Goal: Task Accomplishment & Management: Manage account settings

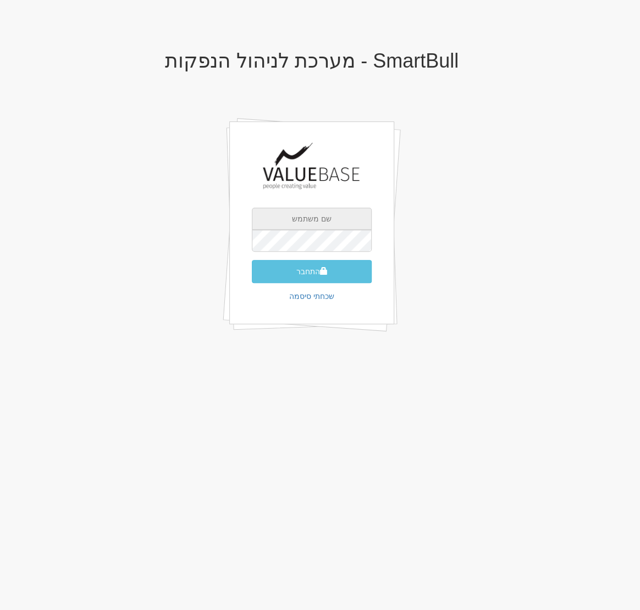
type input "[EMAIL_ADDRESS][DOMAIN_NAME]"
click at [252, 260] on button "התחבר" at bounding box center [312, 271] width 120 height 23
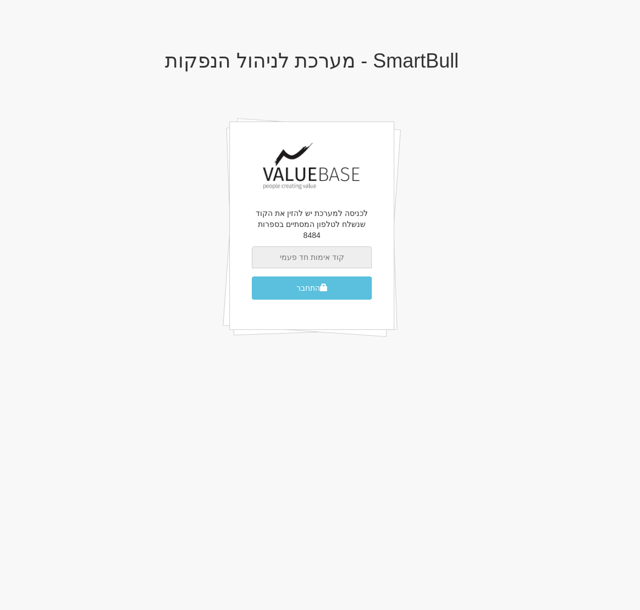
paste input "731570"
type input "731570"
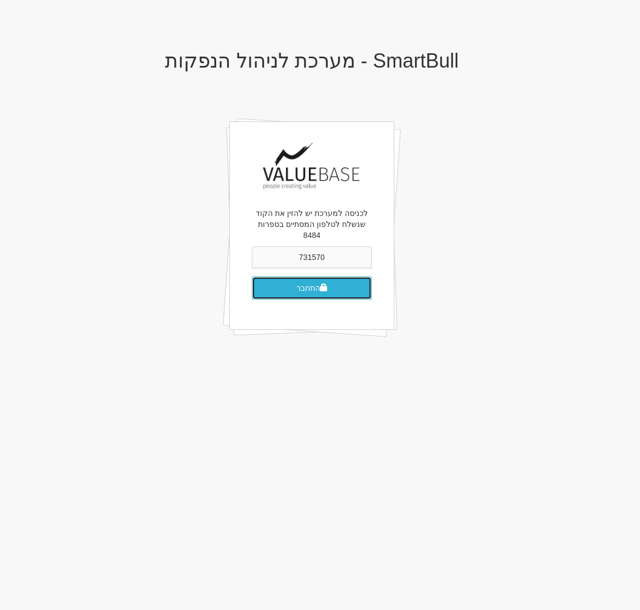
click at [331, 277] on button "התחבר" at bounding box center [312, 287] width 120 height 23
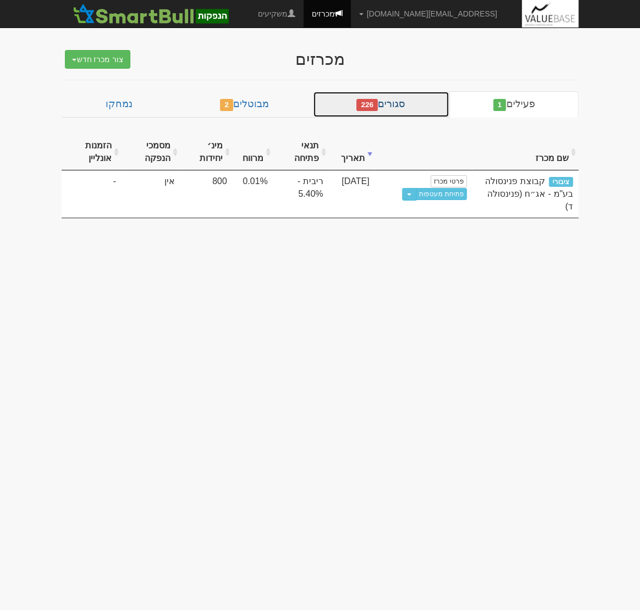
click at [409, 97] on link "סגורים 226" at bounding box center [381, 104] width 136 height 26
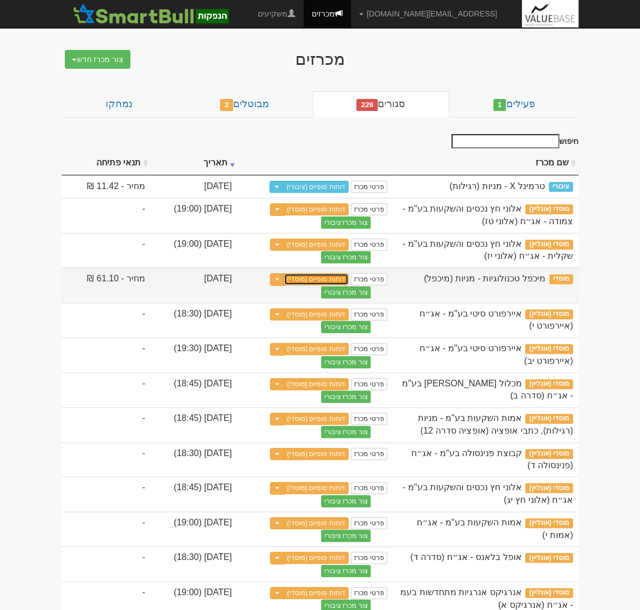
click at [335, 285] on link "דוחות סופיים (מוסדי)" at bounding box center [316, 279] width 65 height 12
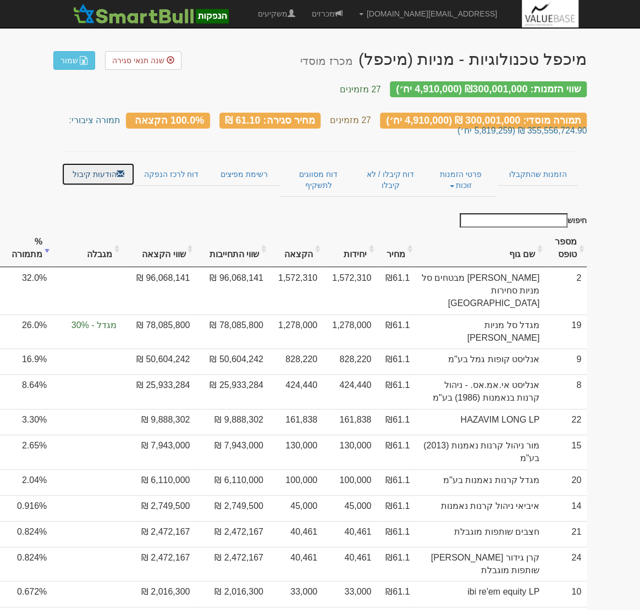
click at [73, 167] on link "הודעות קיבול" at bounding box center [98, 174] width 73 height 23
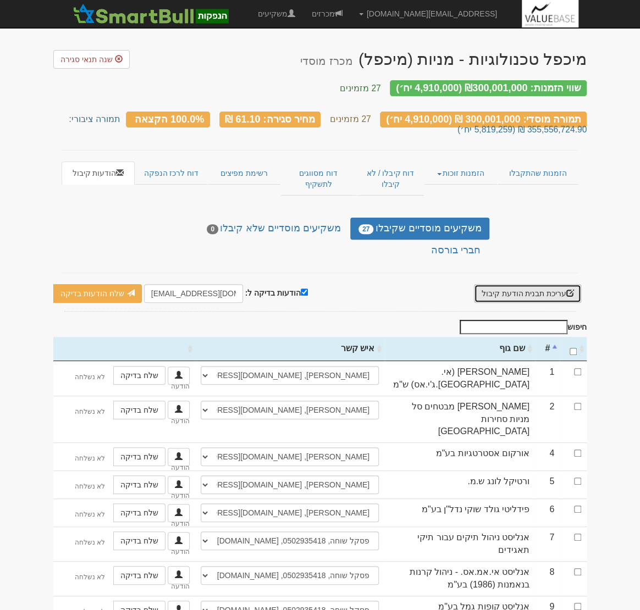
click at [511, 284] on button "עריכת תבנית הודעת קיבול" at bounding box center [527, 293] width 107 height 19
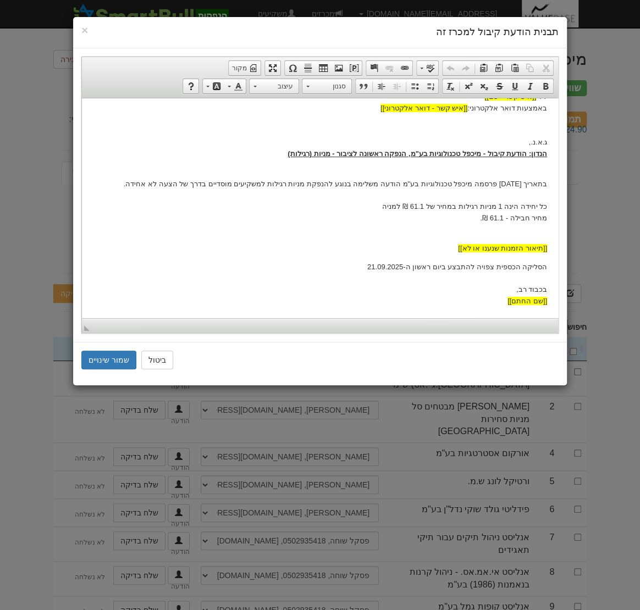
scroll to position [84, 0]
click at [157, 364] on button "ביטול" at bounding box center [157, 360] width 32 height 19
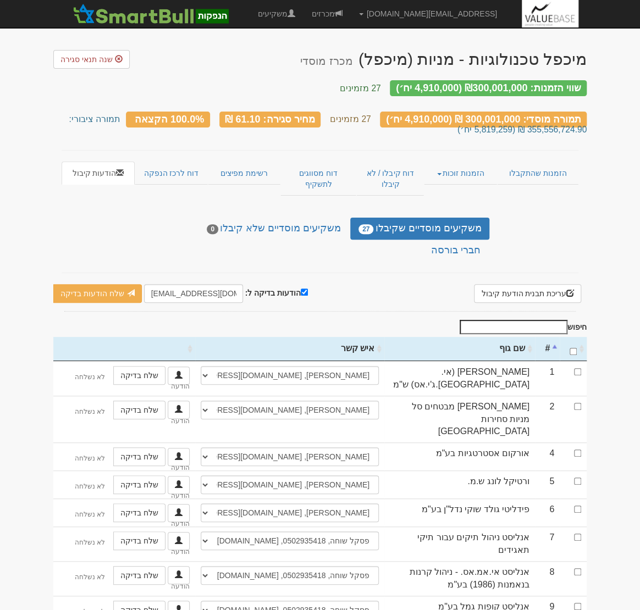
scroll to position [0, 0]
click at [162, 284] on input "[EMAIL_ADDRESS][DOMAIN_NAME]" at bounding box center [193, 293] width 99 height 19
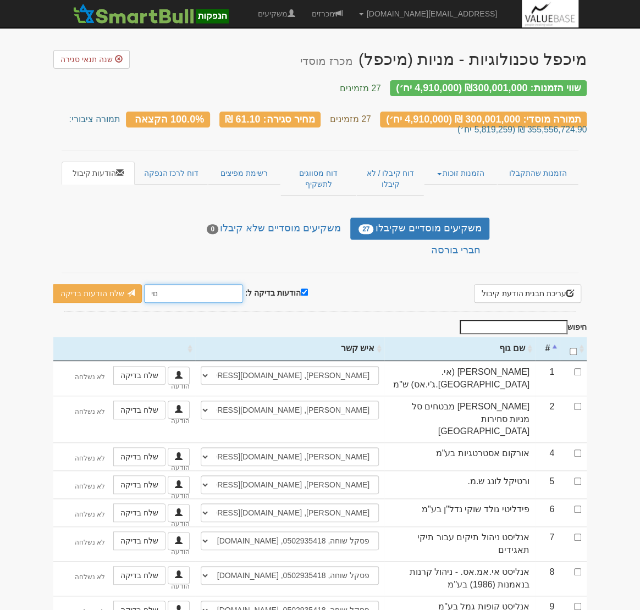
type input "ם"
type input "[EMAIL_ADDRESS][DOMAIN_NAME]"
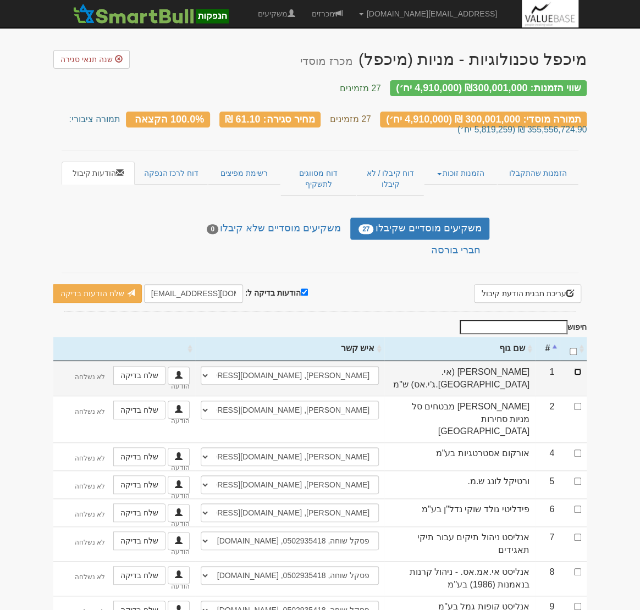
click at [575, 368] on input "checkbox" at bounding box center [577, 371] width 7 height 7
click at [578, 368] on input "checkbox" at bounding box center [577, 371] width 7 height 7
checkbox input "false"
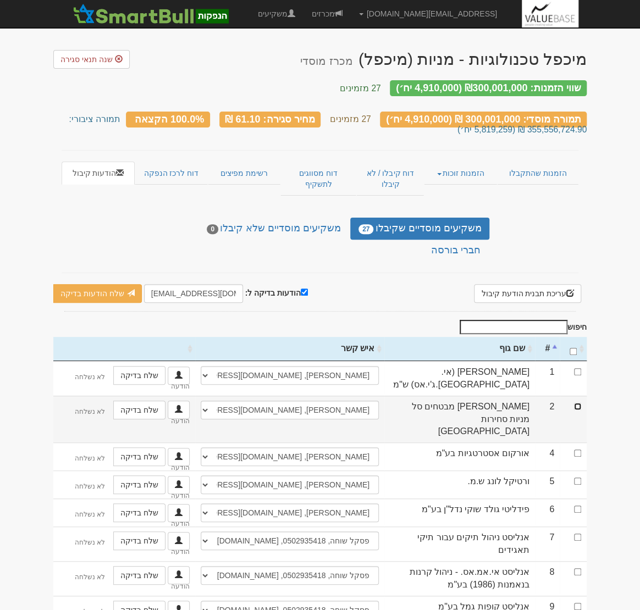
click at [577, 403] on input "checkbox" at bounding box center [577, 406] width 7 height 7
checkbox input "true"
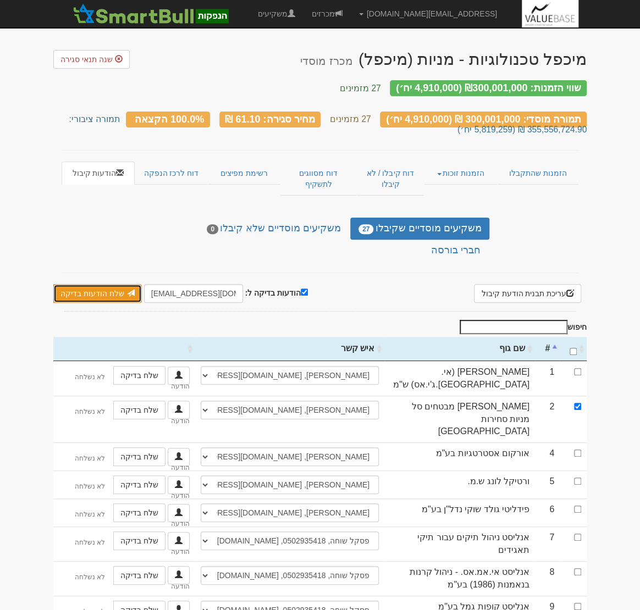
click at [109, 288] on link "שלח הודעות בדיקה" at bounding box center [97, 293] width 88 height 19
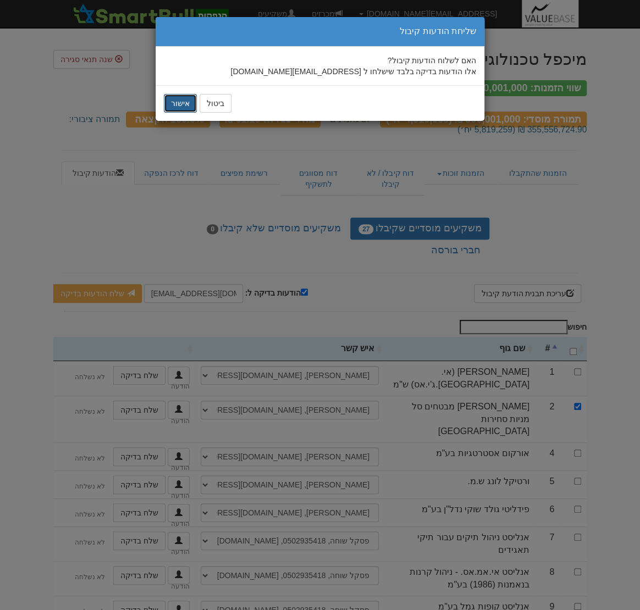
click at [185, 104] on button "אישור" at bounding box center [180, 103] width 33 height 19
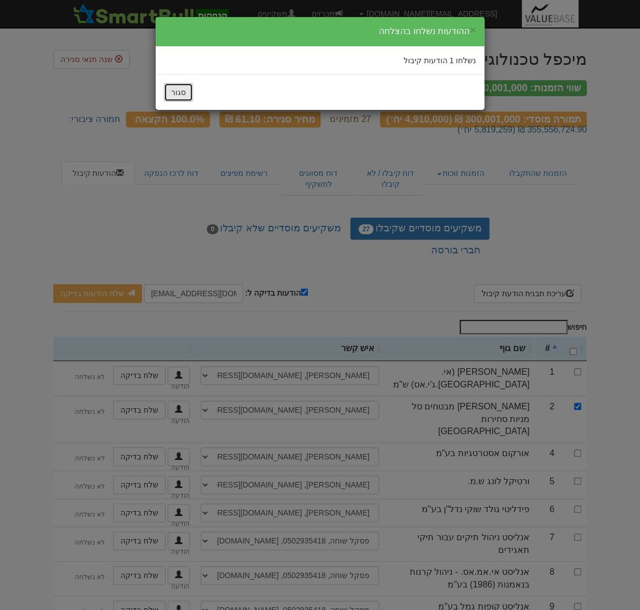
click at [190, 88] on button "סגור" at bounding box center [178, 92] width 29 height 19
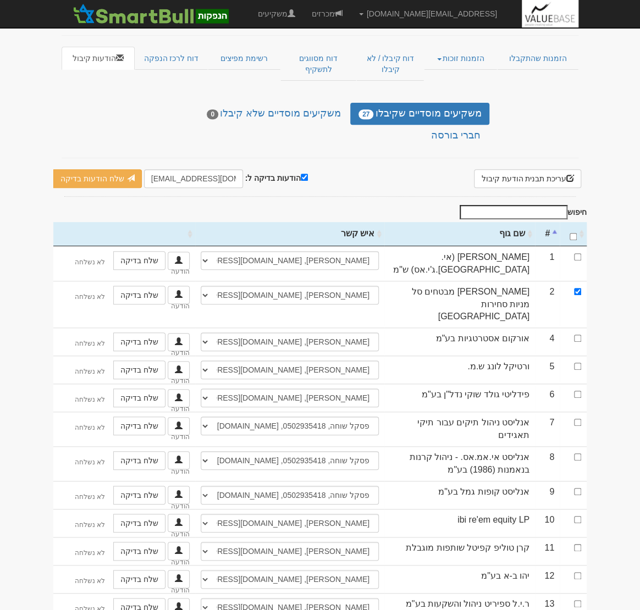
scroll to position [96, 0]
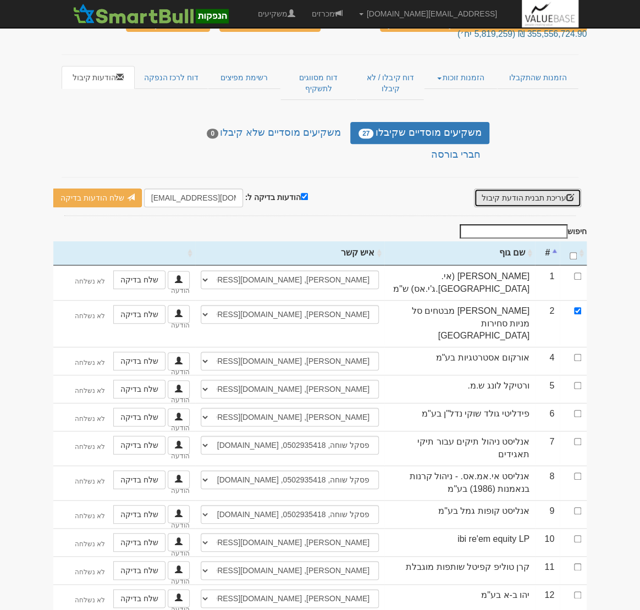
click at [543, 188] on button "עריכת תבנית הודעת קיבול" at bounding box center [527, 197] width 107 height 19
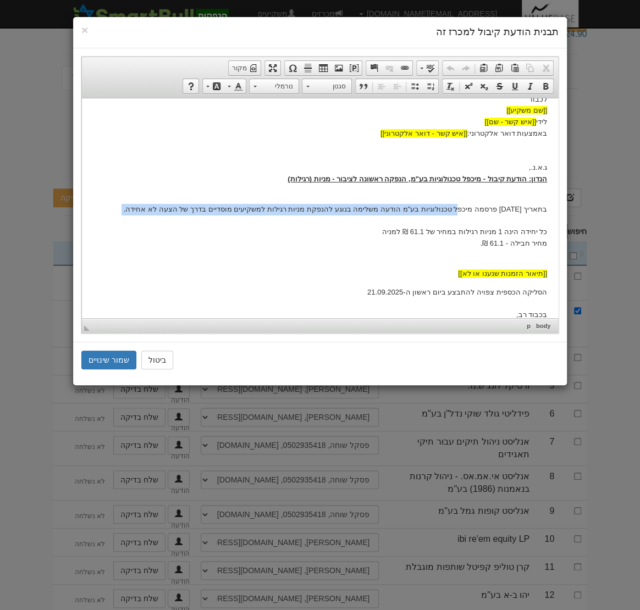
scroll to position [0, 0]
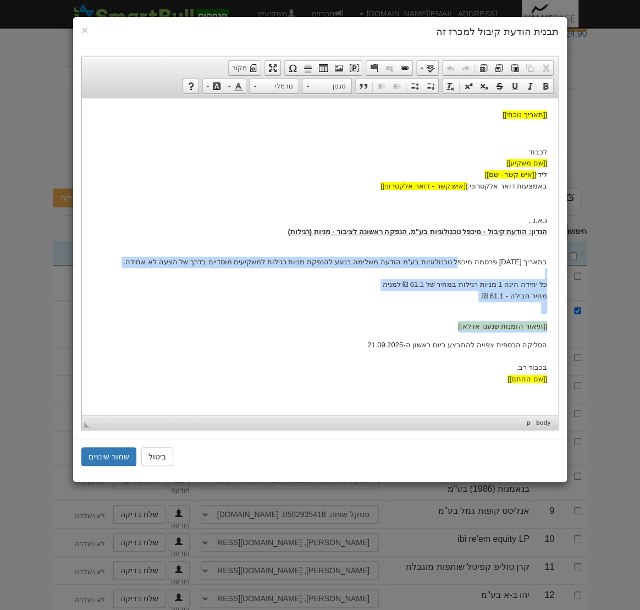
drag, startPoint x: 456, startPoint y: 272, endPoint x: 458, endPoint y: 353, distance: 81.4
click at [458, 353] on body "[[תאריך נוכחי]] לכבוד [[שם משקיע]] לידי [[איש קשר - שם]] באמצעות דואר אלקטרוני:…" at bounding box center [320, 247] width 454 height 276
click at [540, 313] on p "בתאריך 17.09.2025 פרסמה מיכפל טכנולוגיות בע"מ הודעה משלימה בנוגע להנפקת מניות ר…" at bounding box center [320, 279] width 454 height 69
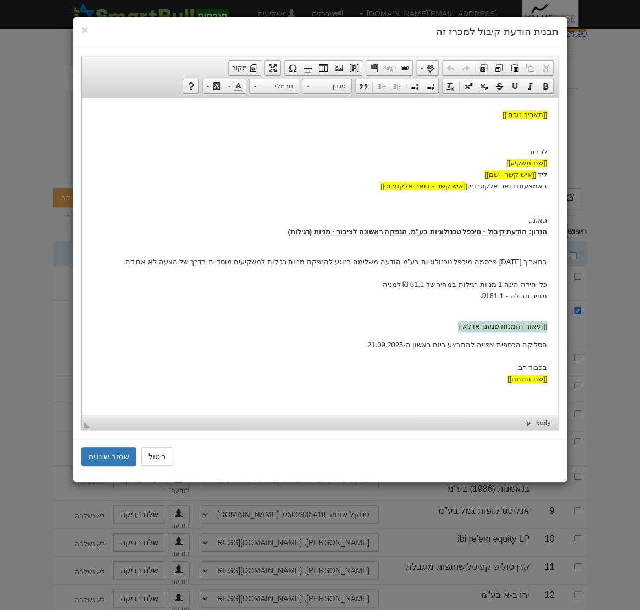
drag, startPoint x: 542, startPoint y: 325, endPoint x: 540, endPoint y: 348, distance: 23.8
click at [540, 348] on body "[[תאריך נוכחי]] לכבוד [[שם משקיע]] לידי [[איש קשר - שם]] באמצעות דואר אלקטרוני:…" at bounding box center [320, 247] width 454 height 276
copy body "[[תיאור הזמנות שנענו או לא]]"
click at [85, 31] on span "×" at bounding box center [84, 30] width 7 height 13
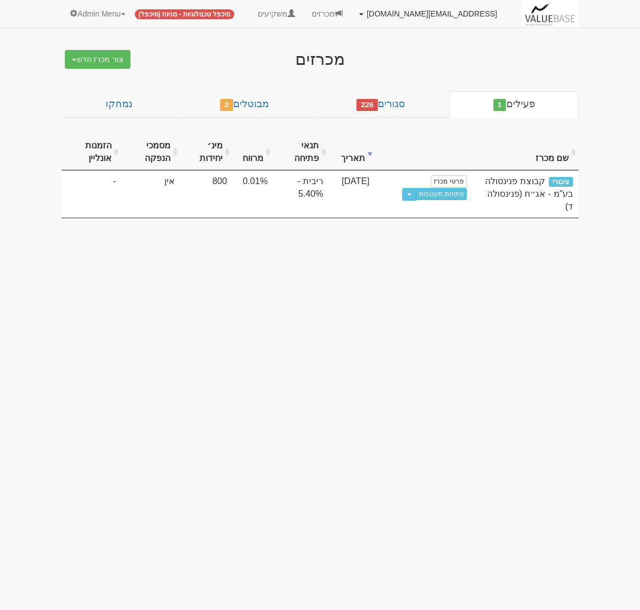
click at [431, 18] on link "[EMAIL_ADDRESS][DOMAIN_NAME]" at bounding box center [428, 13] width 154 height 27
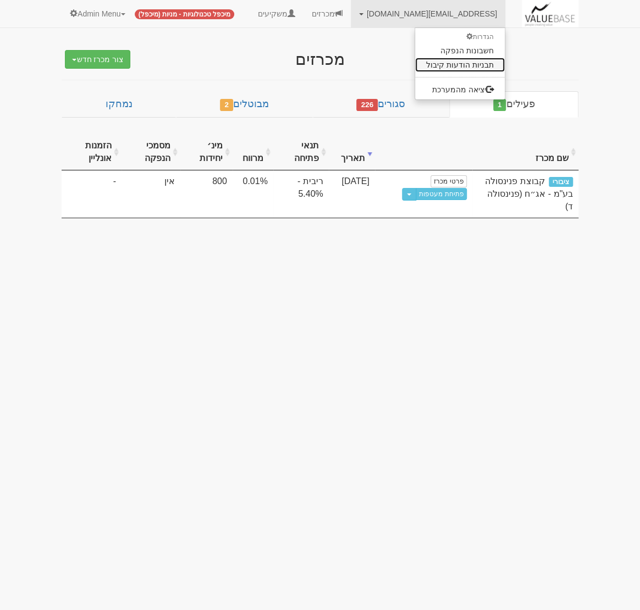
click at [463, 66] on link "תבניות הודעות קיבול" at bounding box center [460, 65] width 90 height 14
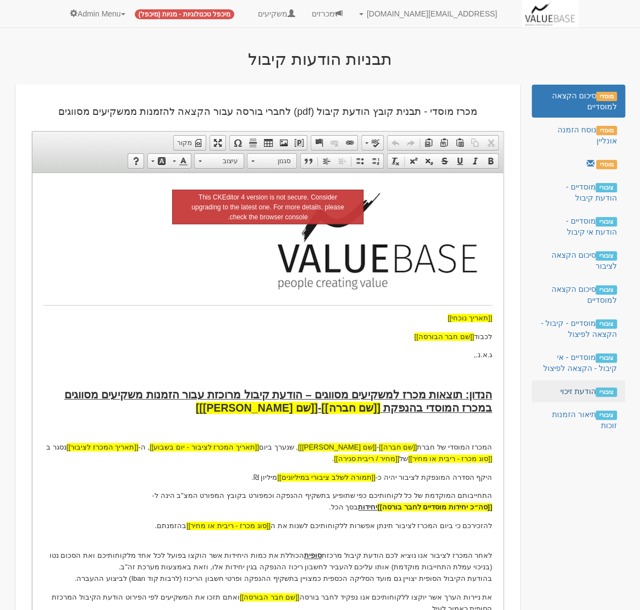
scroll to position [5, 0]
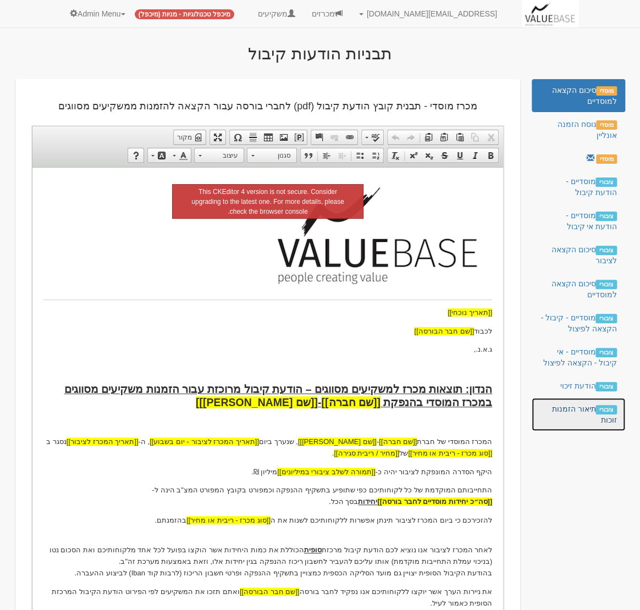
click at [578, 414] on link "ציבורי תיאור הזמנות זוכות" at bounding box center [577, 414] width 93 height 33
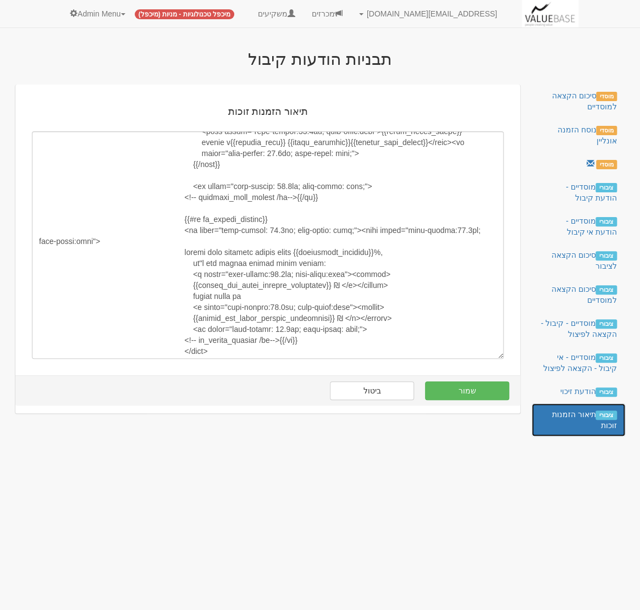
scroll to position [203, 0]
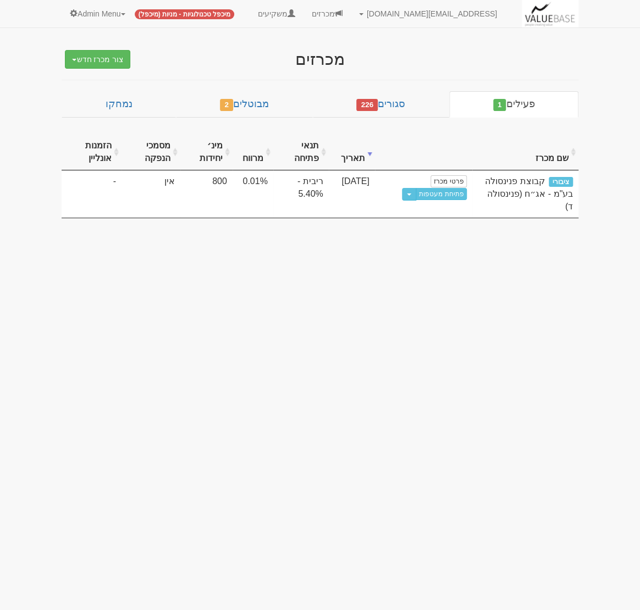
click at [226, 16] on span "מיכפל טכנולוגיות - מניות (מיכפל)" at bounding box center [184, 14] width 99 height 10
click at [402, 112] on link "סגורים 226" at bounding box center [381, 104] width 136 height 26
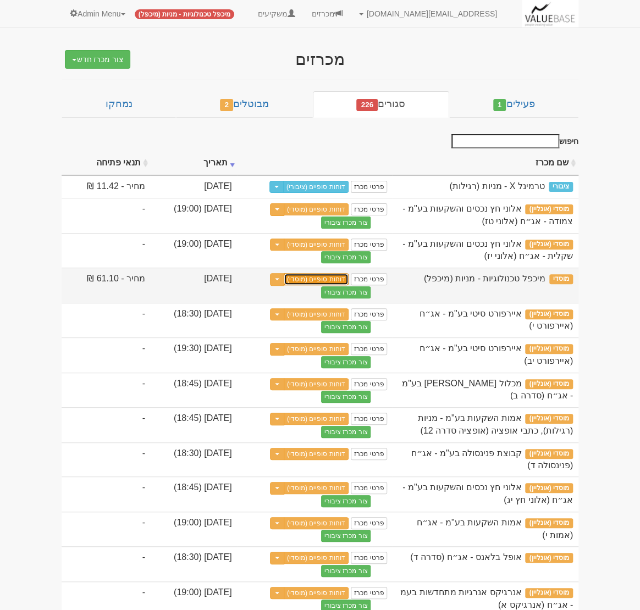
click at [348, 285] on link "דוחות סופיים (מוסדי)" at bounding box center [316, 279] width 65 height 12
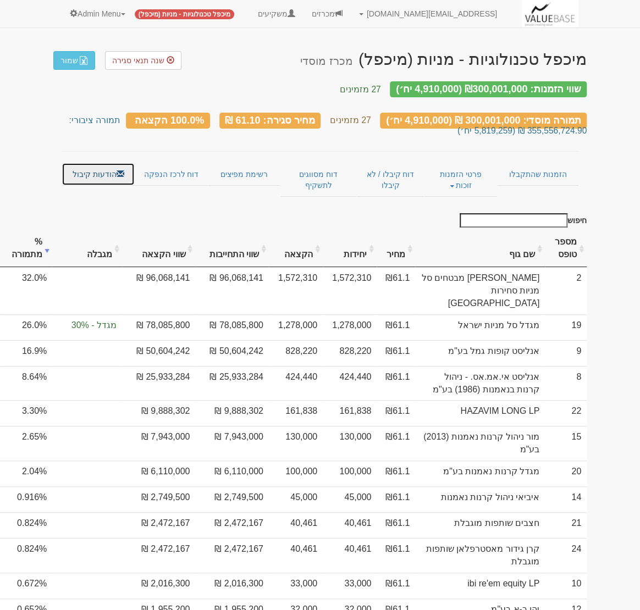
click at [101, 170] on link "הודעות קיבול" at bounding box center [98, 174] width 73 height 23
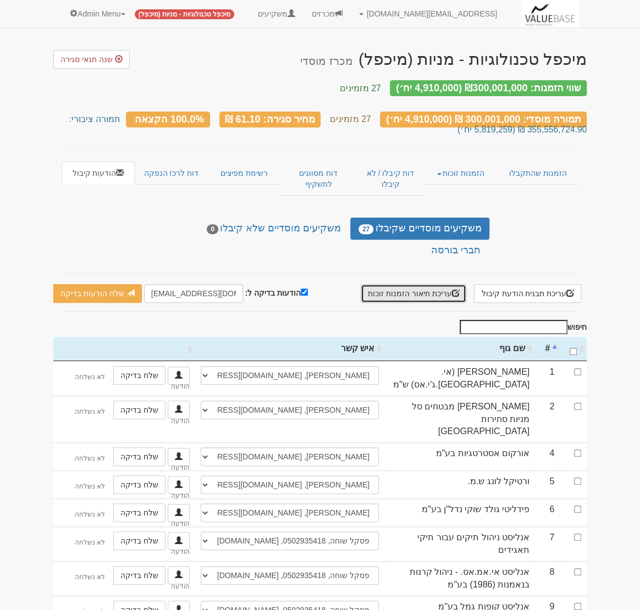
click at [420, 287] on button "עריכת תיאור הזמנות זוכות" at bounding box center [413, 293] width 106 height 19
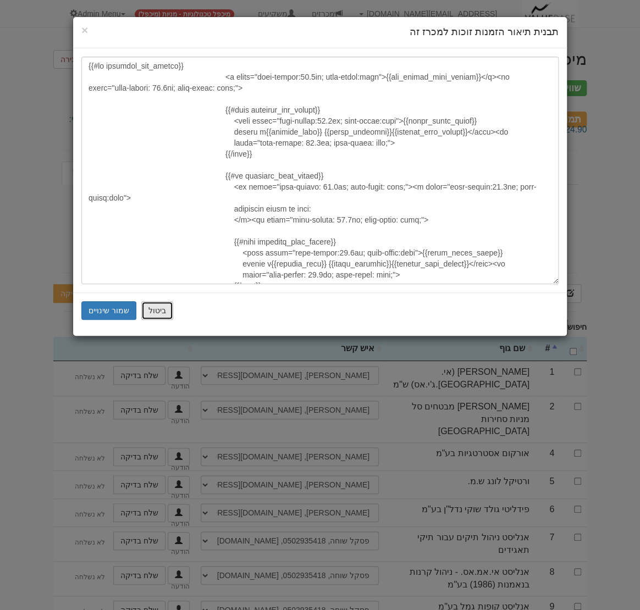
click at [146, 308] on button "ביטול" at bounding box center [157, 310] width 32 height 19
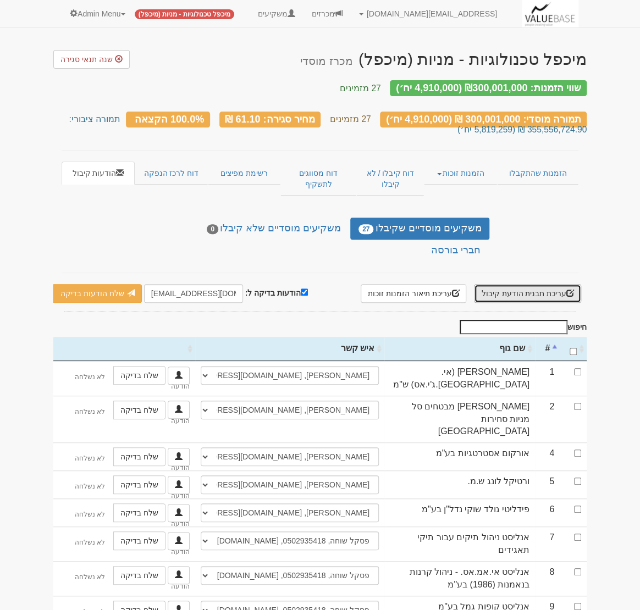
click at [513, 284] on button "עריכת תבנית הודעת קיבול" at bounding box center [527, 293] width 107 height 19
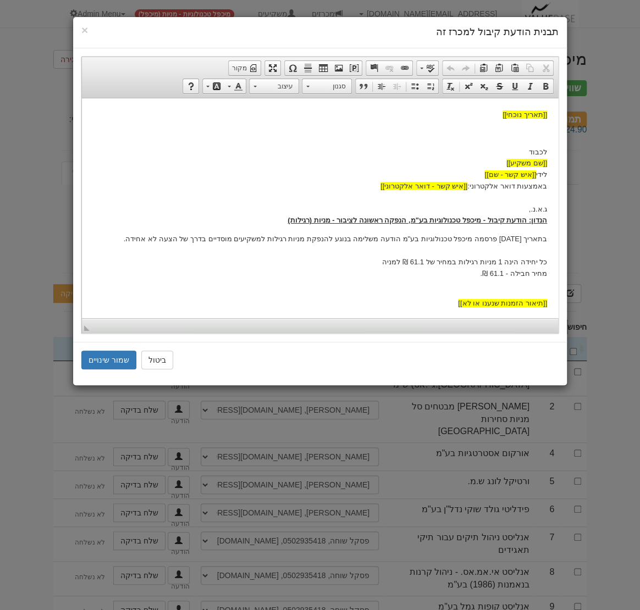
scroll to position [62, 0]
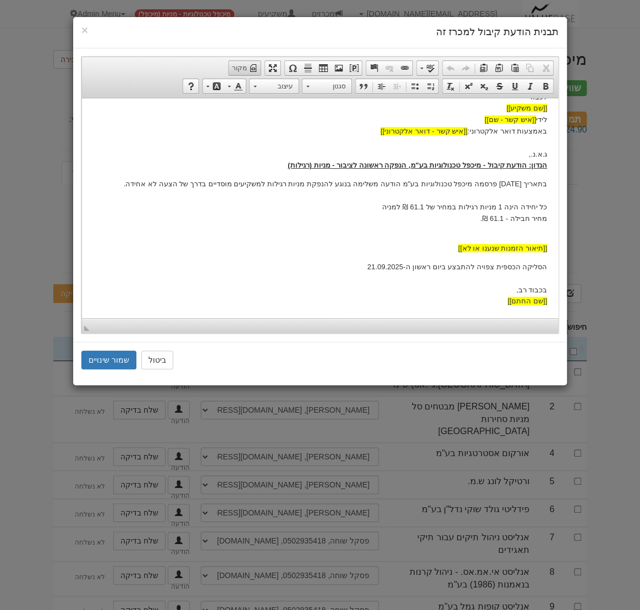
click at [254, 69] on span at bounding box center [252, 68] width 9 height 9
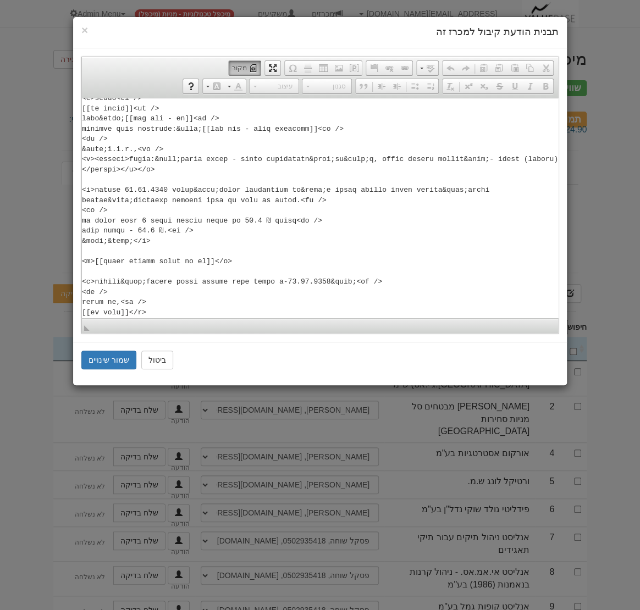
scroll to position [77, 0]
click at [156, 362] on button "ביטול" at bounding box center [157, 360] width 32 height 19
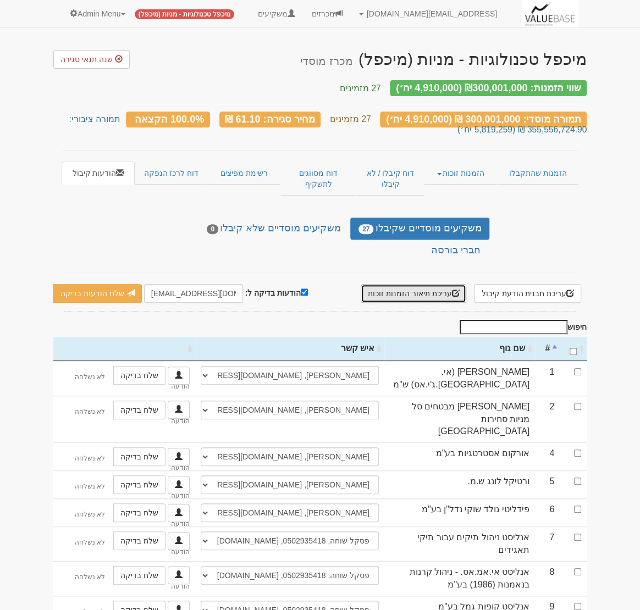
click at [420, 292] on button "עריכת תיאור הזמנות זוכות" at bounding box center [413, 293] width 106 height 19
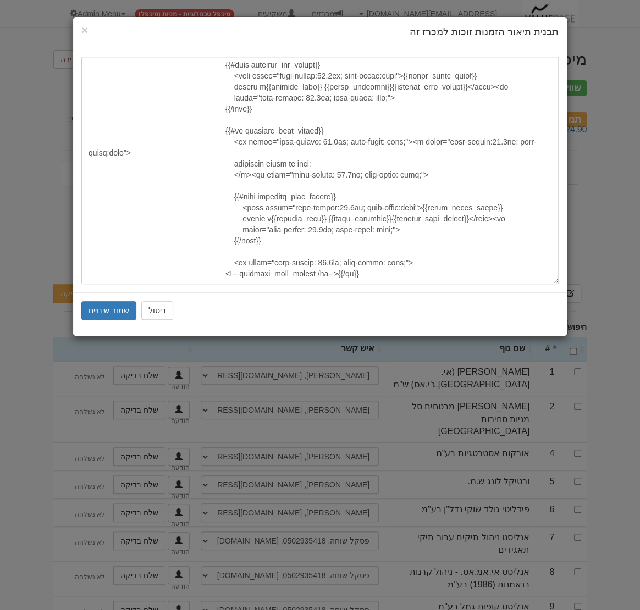
scroll to position [0, 0]
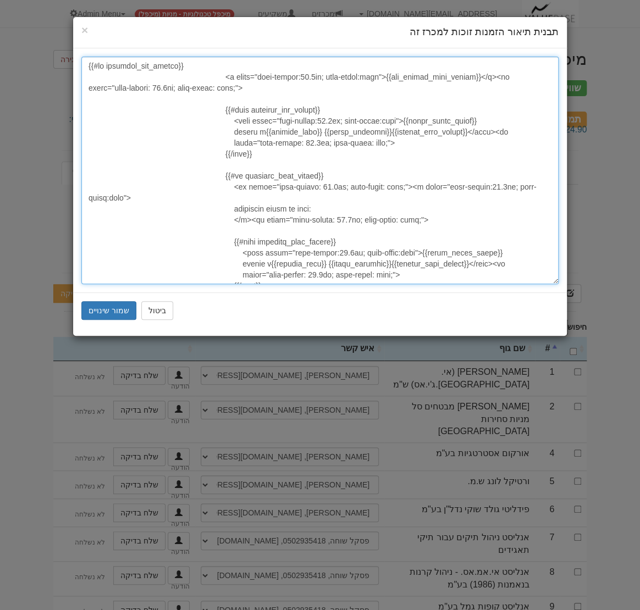
drag, startPoint x: 475, startPoint y: 80, endPoint x: 379, endPoint y: 79, distance: 96.2
click at [379, 79] on textarea at bounding box center [319, 171] width 477 height 228
click at [386, 170] on textarea at bounding box center [319, 171] width 477 height 228
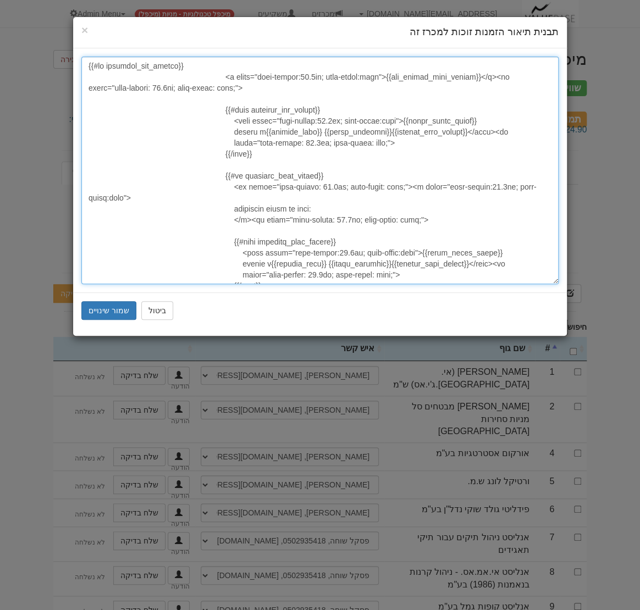
click at [435, 82] on textarea at bounding box center [319, 171] width 477 height 228
drag, startPoint x: 475, startPoint y: 79, endPoint x: 378, endPoint y: 75, distance: 96.8
click at [378, 75] on textarea at bounding box center [319, 171] width 477 height 228
paste textarea "הזמנתכם נענתה ע"י החברה באופן שהקצאתכם הינה כדלקמן:"
type textarea "{{#if investor_won_offers}} <u style="line-height:20.8px; text-align:left">הזמנ…"
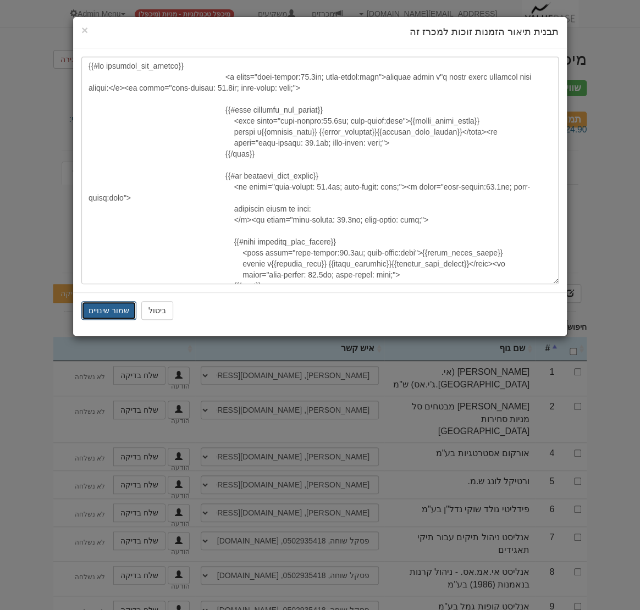
click at [114, 306] on button "שמור שינויים" at bounding box center [108, 310] width 55 height 19
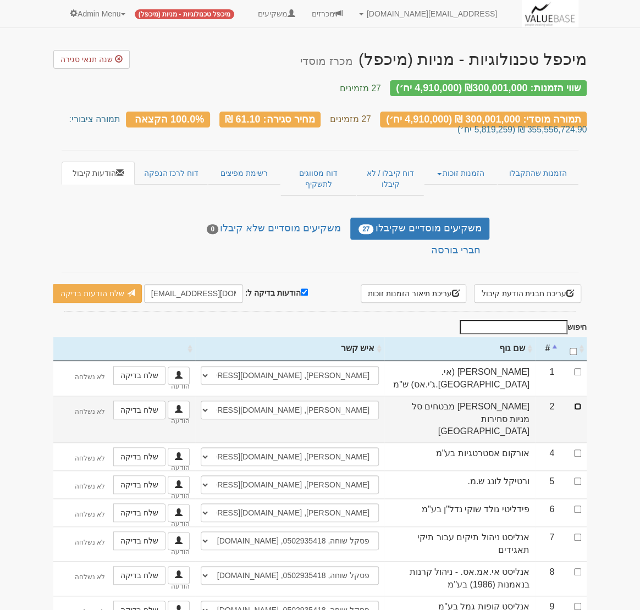
click at [577, 403] on input "checkbox" at bounding box center [577, 406] width 7 height 7
checkbox input "true"
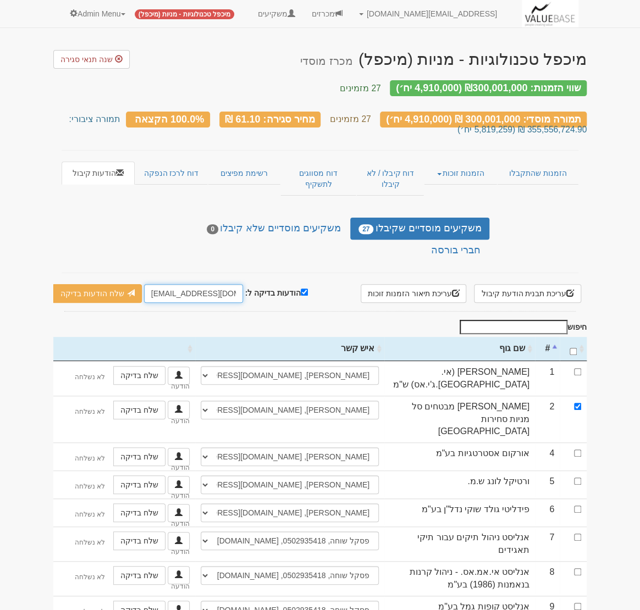
click at [187, 285] on input "[EMAIL_ADDRESS][DOMAIN_NAME]" at bounding box center [193, 293] width 99 height 19
type input "ם"
type input "[EMAIL_ADDRESS][DOMAIN_NAME]"
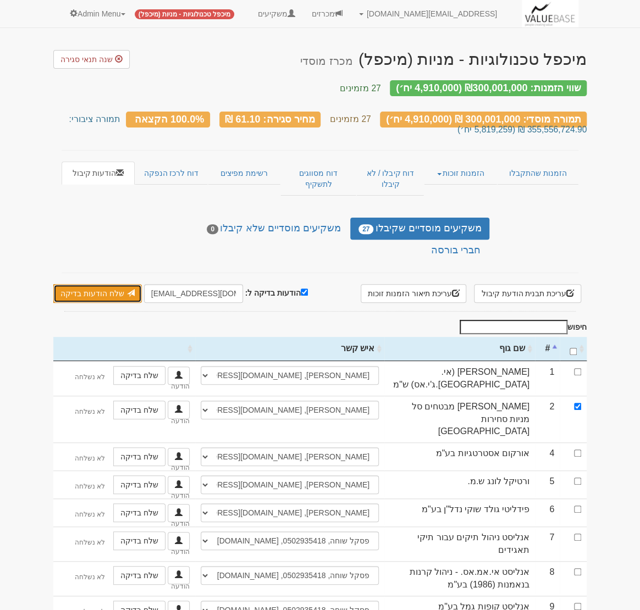
click at [113, 284] on link "שלח הודעות בדיקה" at bounding box center [97, 293] width 88 height 19
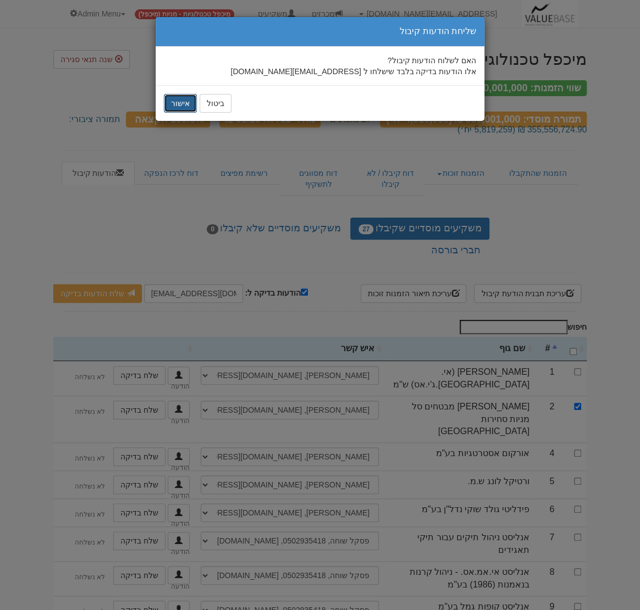
click at [174, 105] on button "אישור" at bounding box center [180, 103] width 33 height 19
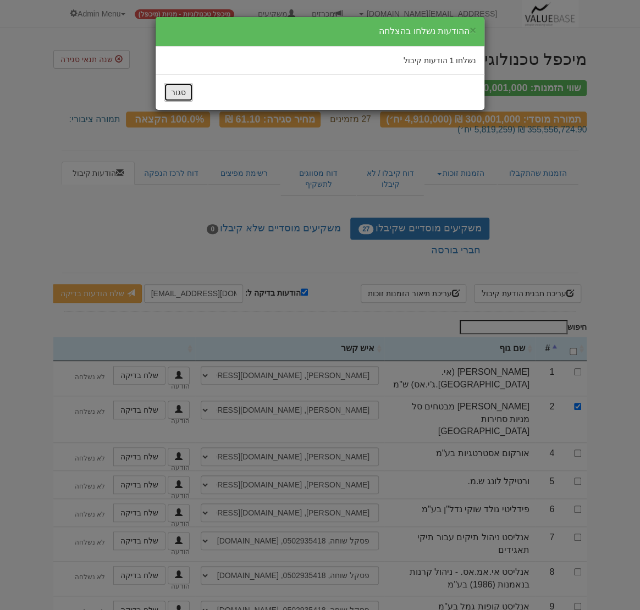
click at [182, 90] on button "סגור" at bounding box center [178, 92] width 29 height 19
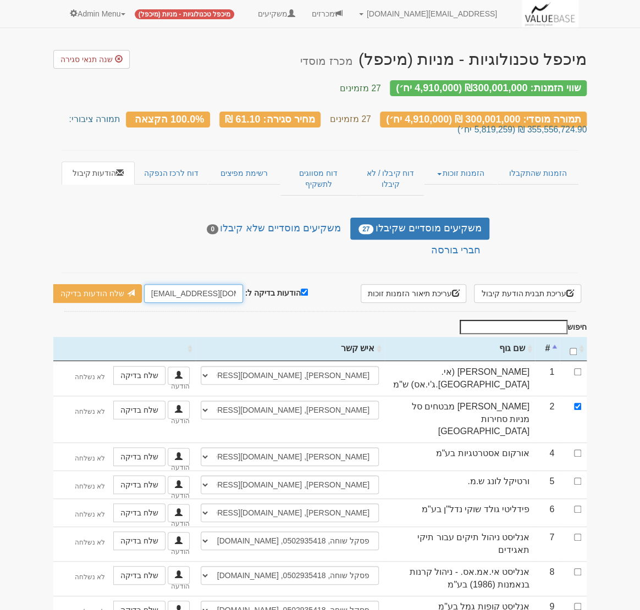
click at [206, 292] on input "[EMAIL_ADDRESS][DOMAIN_NAME]" at bounding box center [193, 293] width 99 height 19
click at [508, 284] on button "עריכת תבנית הודעת קיבול" at bounding box center [527, 293] width 107 height 19
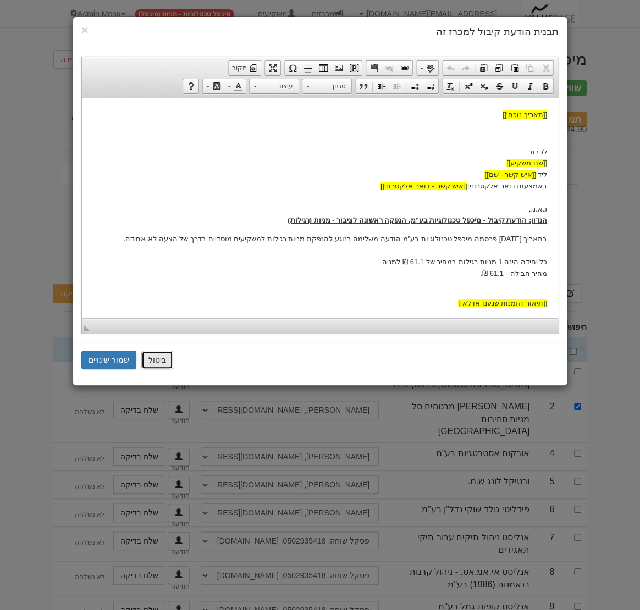
click at [160, 361] on button "ביטול" at bounding box center [157, 360] width 32 height 19
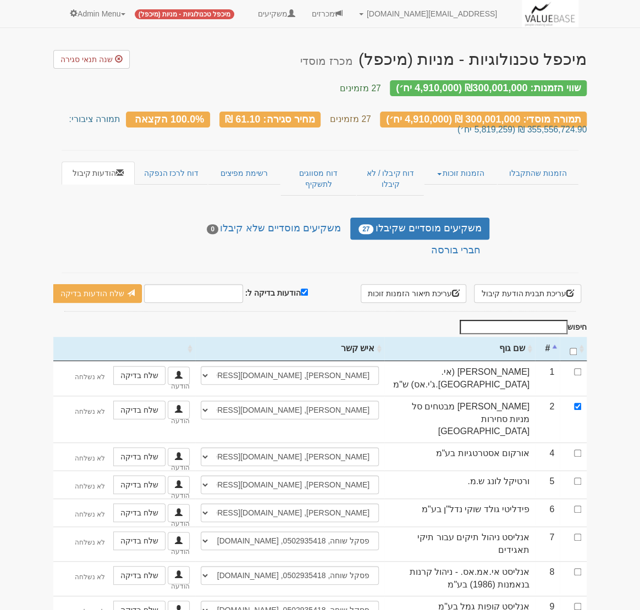
click at [346, 62] on small "מכרז מוסדי" at bounding box center [326, 61] width 52 height 12
click at [346, 60] on small "מכרז מוסדי" at bounding box center [326, 61] width 52 height 12
click at [352, 60] on small "מכרז מוסדי" at bounding box center [326, 61] width 52 height 12
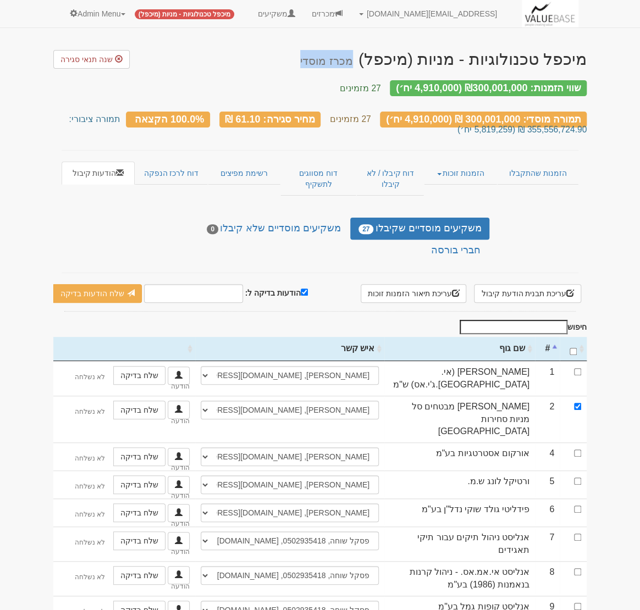
drag, startPoint x: 364, startPoint y: 63, endPoint x: 320, endPoint y: 64, distance: 44.0
click at [320, 64] on small "מכרז מוסדי" at bounding box center [326, 61] width 52 height 12
click at [125, 14] on span at bounding box center [123, 14] width 4 height 2
